Goal: Task Accomplishment & Management: Use online tool/utility

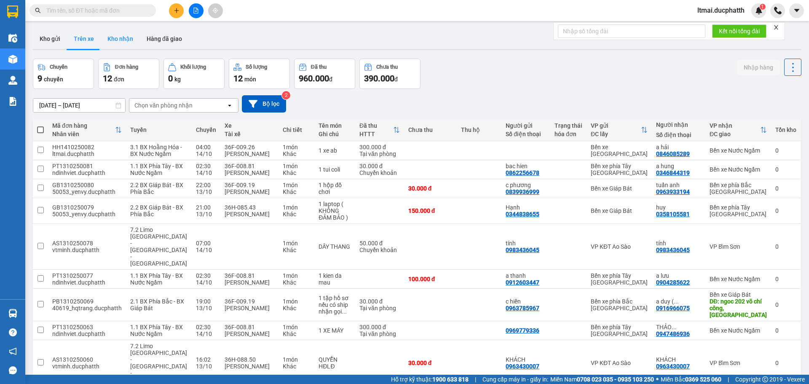
click at [122, 36] on button "Kho nhận" at bounding box center [120, 39] width 39 height 20
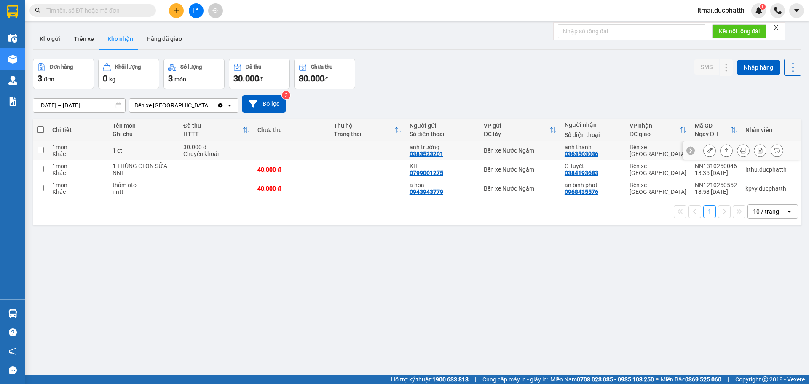
click at [706, 149] on icon at bounding box center [709, 150] width 6 height 6
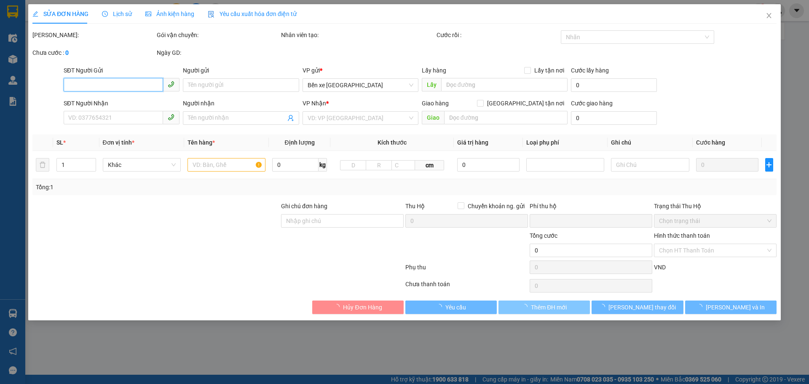
type input "0383523201"
type input "anh trường"
type input "0363503036"
type input "anh thanh"
type input "17h04 [DATE] shb cty [PERSON_NAME]"
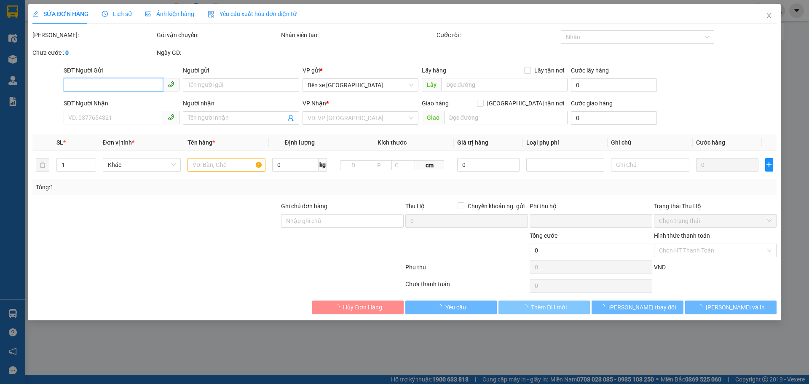
type input "0"
type input "30.000"
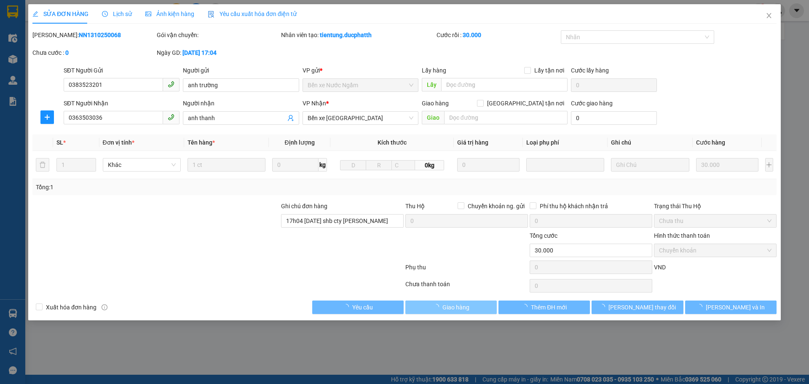
click at [470, 311] on button "Giao hàng" at bounding box center [450, 306] width 91 height 13
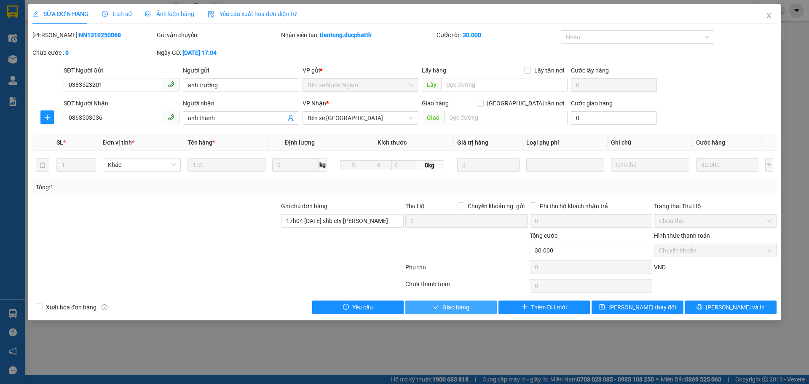
click at [468, 307] on span "Giao hàng" at bounding box center [455, 306] width 27 height 9
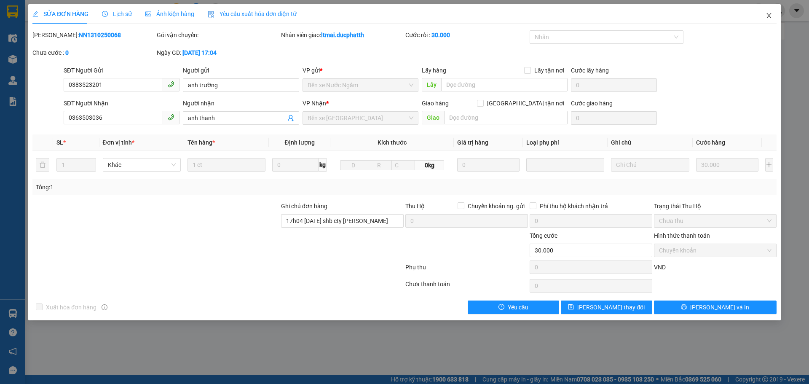
click at [767, 16] on icon "close" at bounding box center [768, 15] width 7 height 7
